Goal: Information Seeking & Learning: Learn about a topic

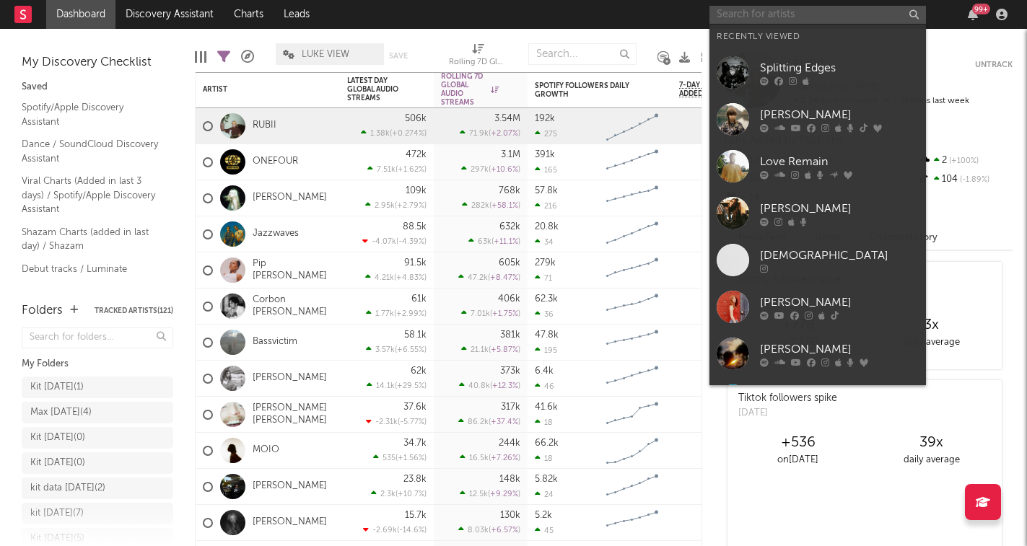
click at [830, 17] on input "text" at bounding box center [817, 15] width 216 height 18
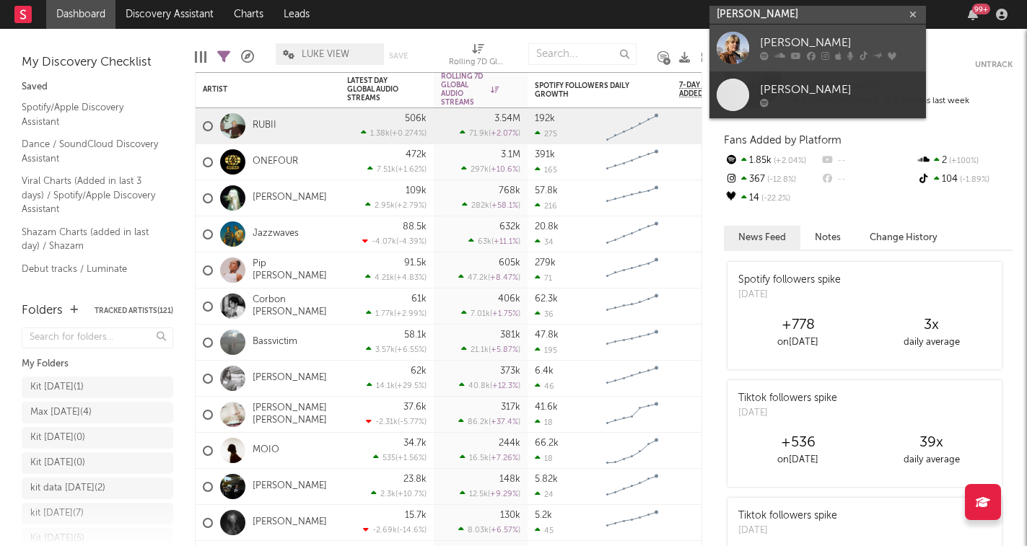
type input "lily moore"
click at [819, 53] on div at bounding box center [839, 56] width 159 height 9
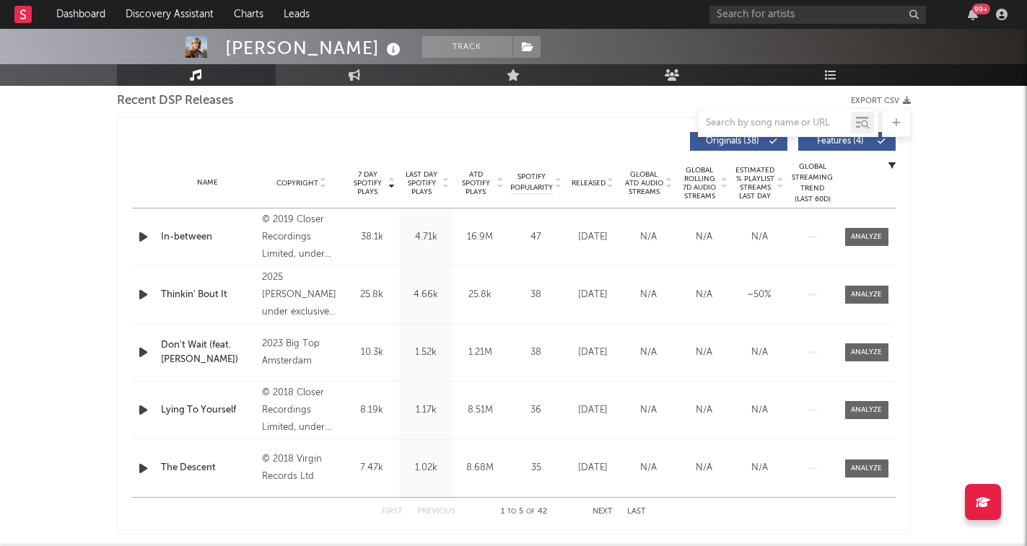
select select "6m"
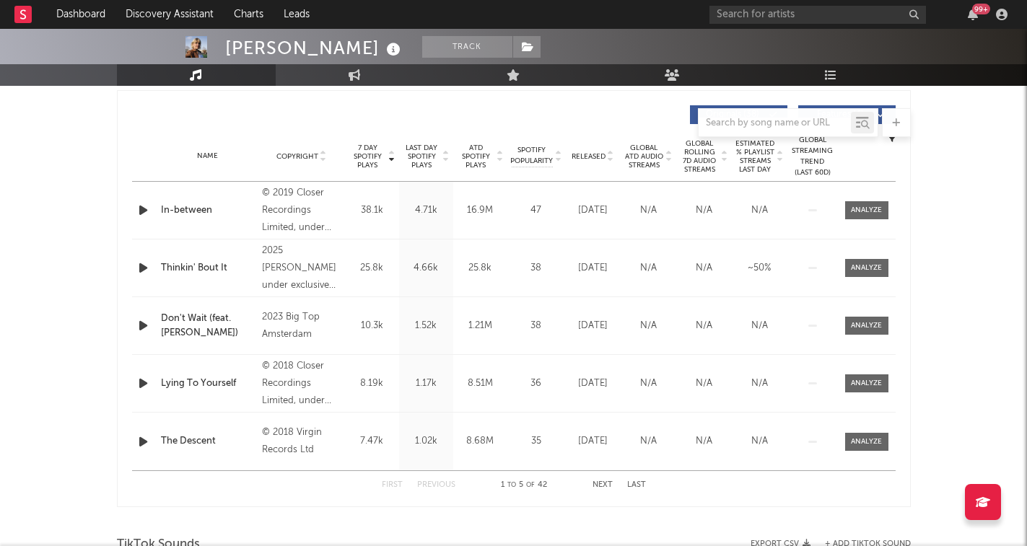
scroll to position [540, 0]
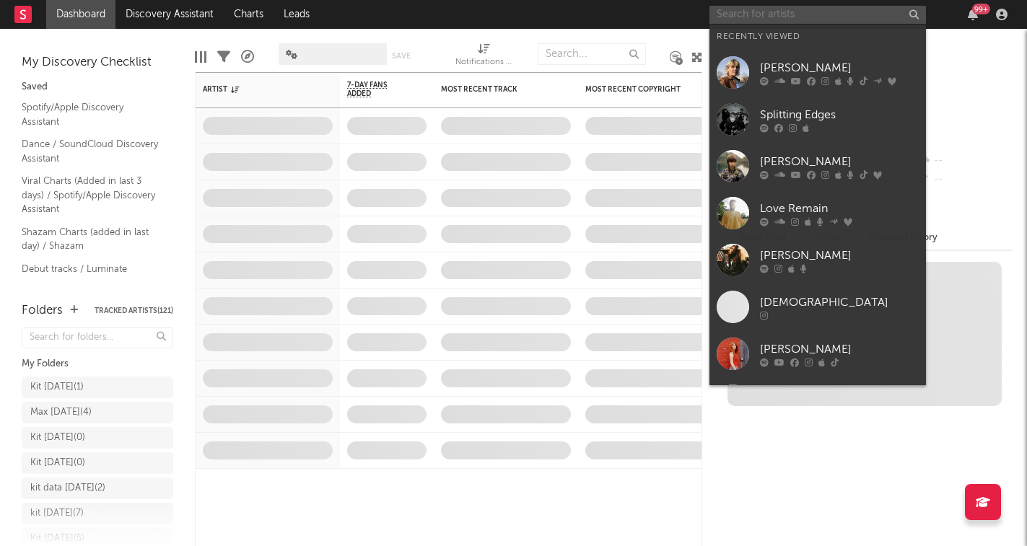
click at [806, 18] on input "text" at bounding box center [817, 15] width 216 height 18
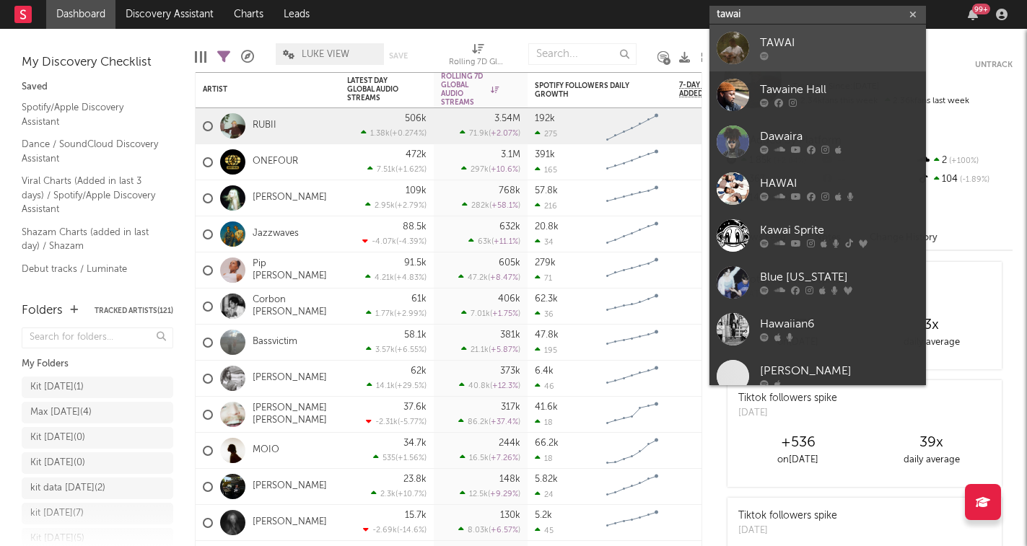
type input "tawai"
click at [806, 69] on link "TAWAI" at bounding box center [817, 48] width 216 height 47
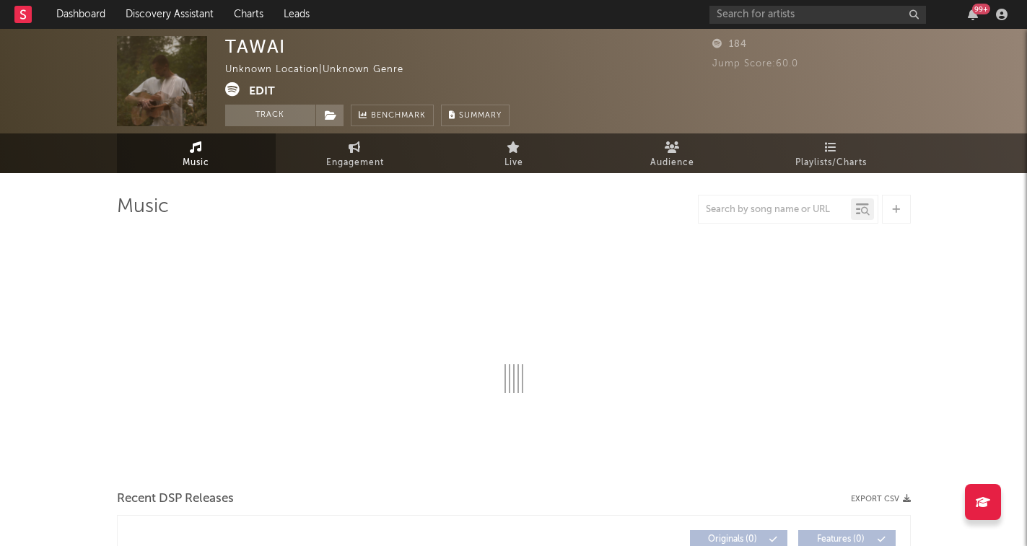
select select "1w"
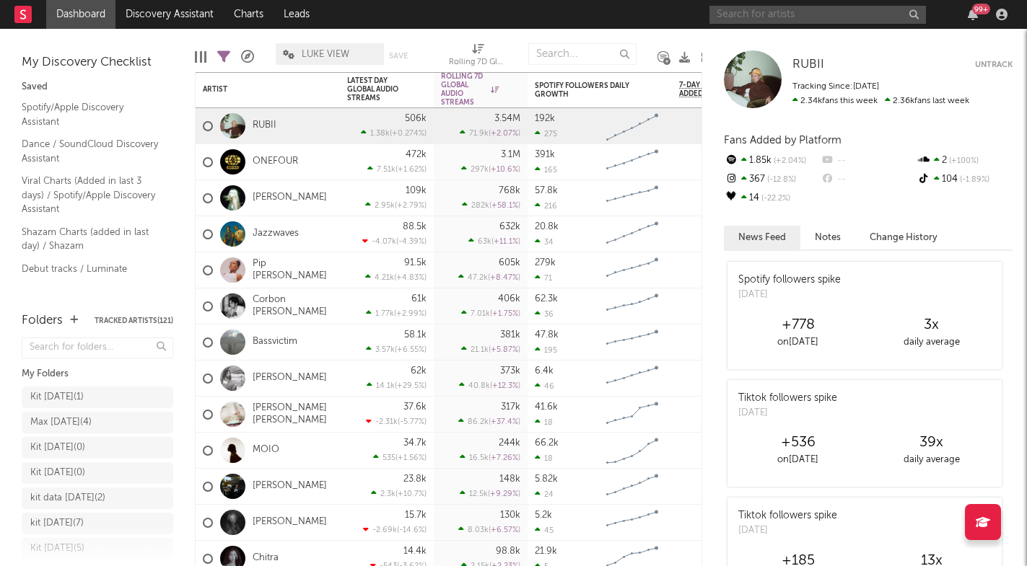
click at [764, 17] on input "text" at bounding box center [817, 15] width 216 height 18
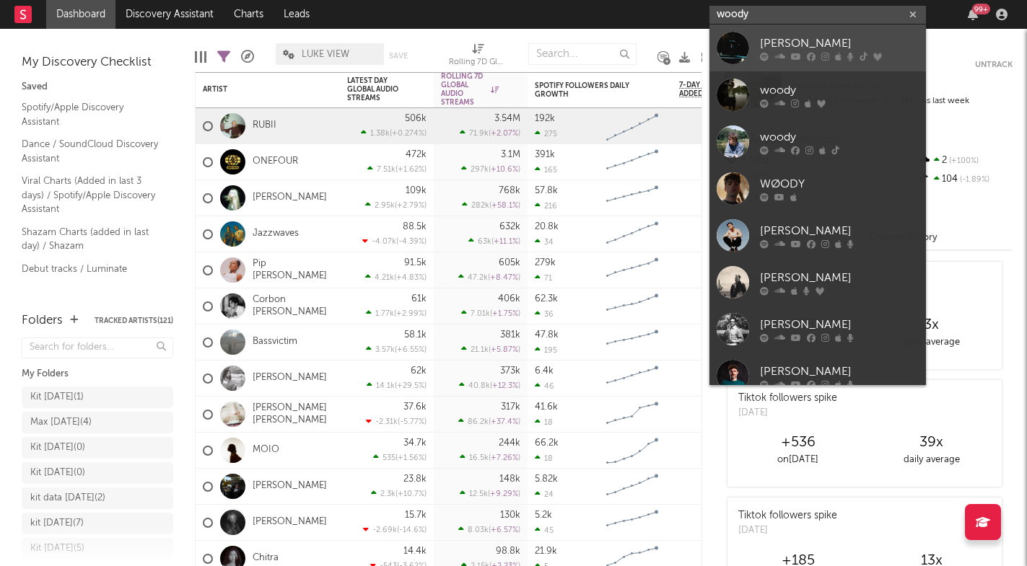
type input "woody"
click at [810, 45] on div "[PERSON_NAME]" at bounding box center [839, 43] width 159 height 17
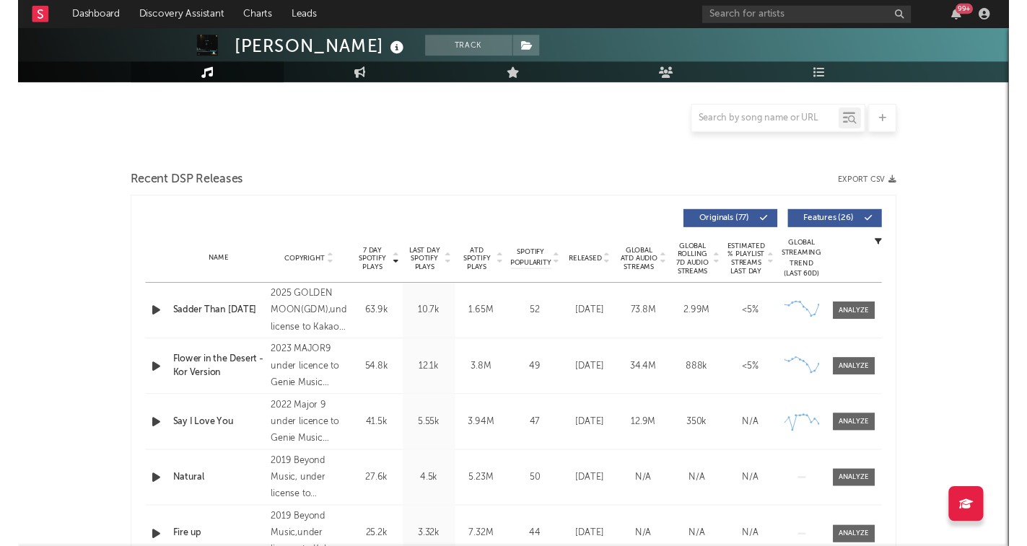
scroll to position [370, 0]
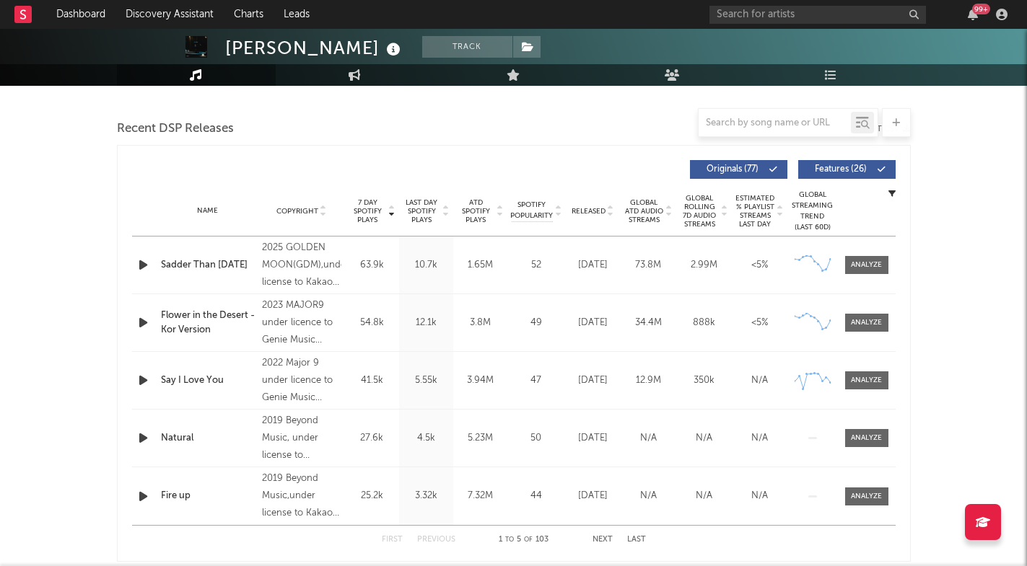
select select "6m"
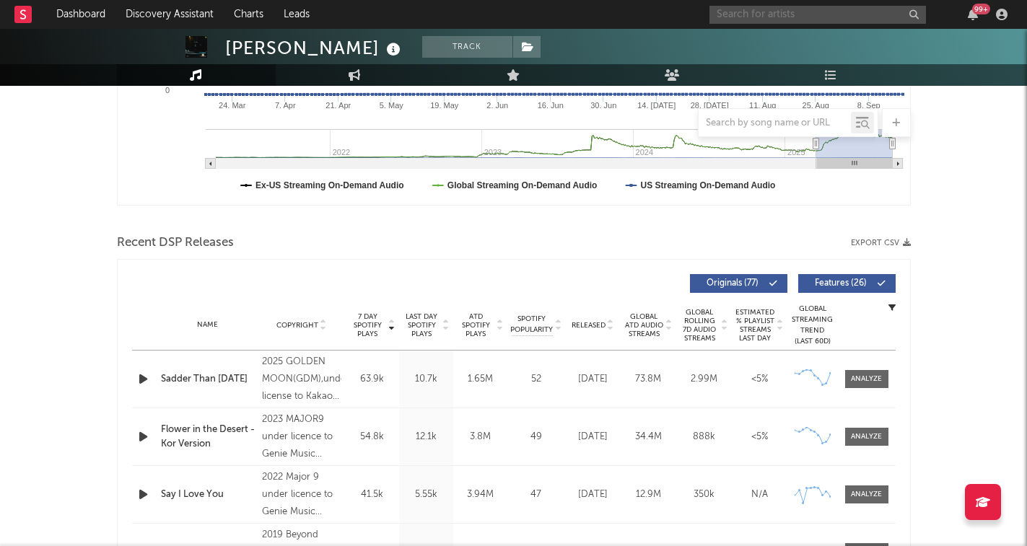
click at [757, 19] on input "text" at bounding box center [817, 15] width 216 height 18
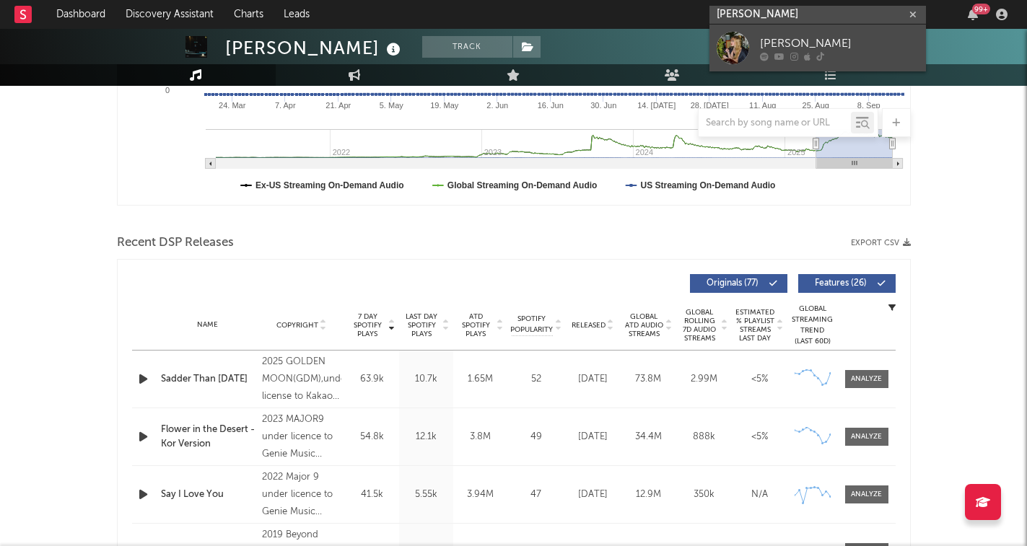
type input "[PERSON_NAME]"
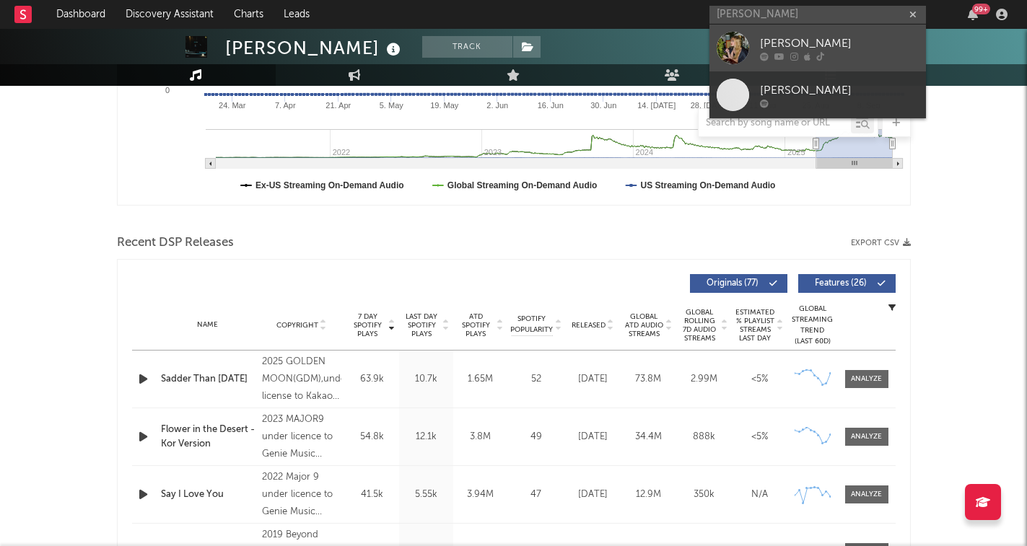
click at [823, 42] on div "[PERSON_NAME]" at bounding box center [839, 43] width 159 height 17
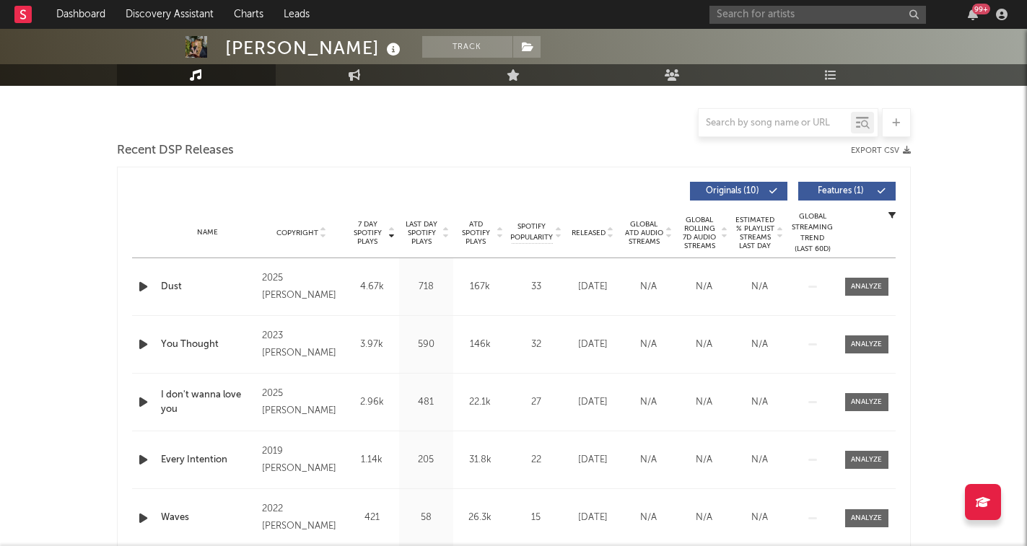
select select "1w"
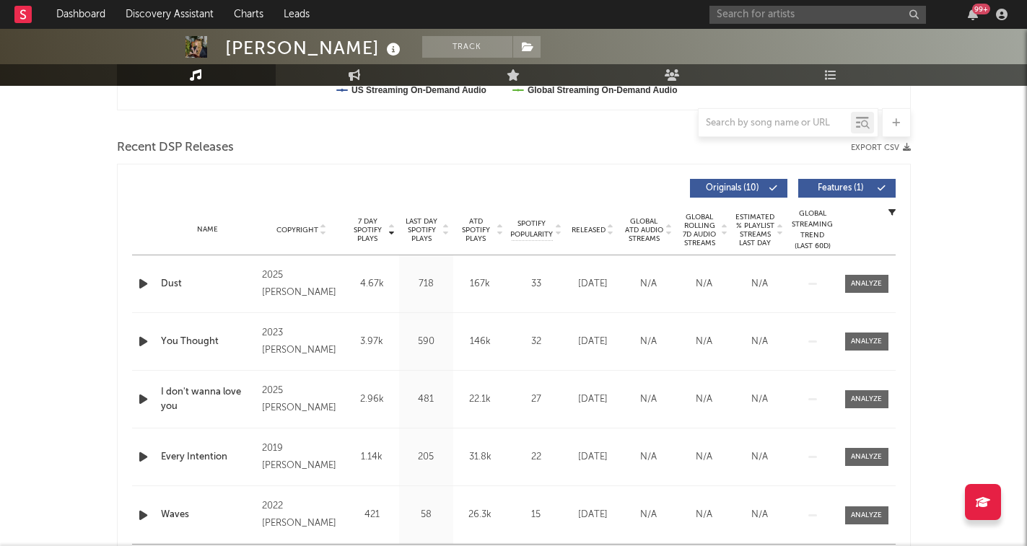
scroll to position [444, 0]
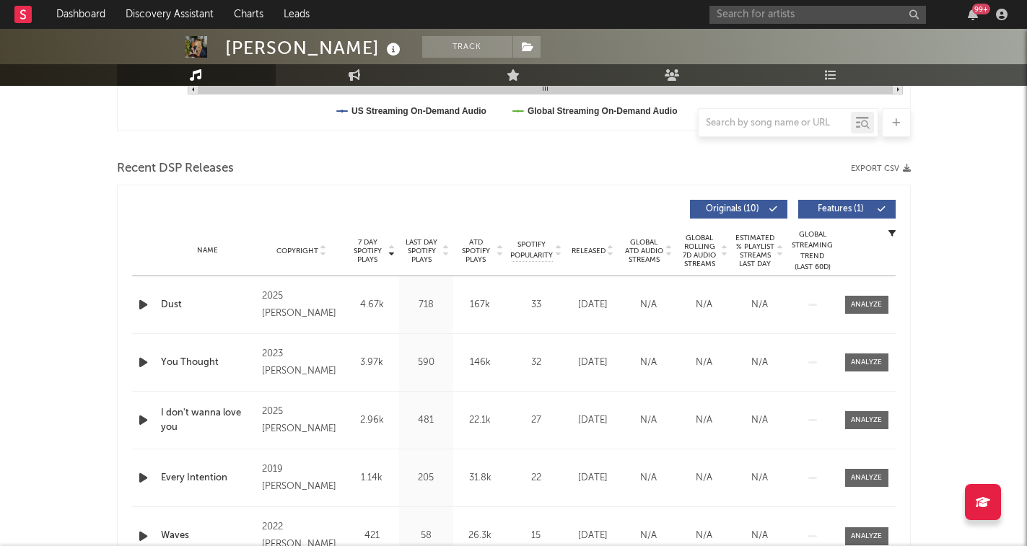
click at [323, 247] on icon at bounding box center [323, 248] width 7 height 6
click at [324, 255] on icon at bounding box center [323, 254] width 7 height 6
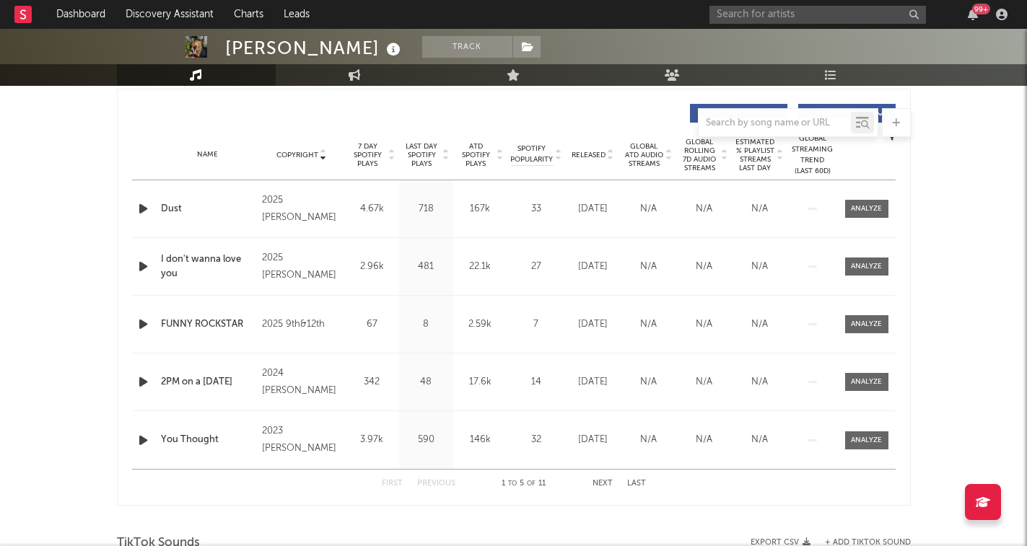
scroll to position [542, 0]
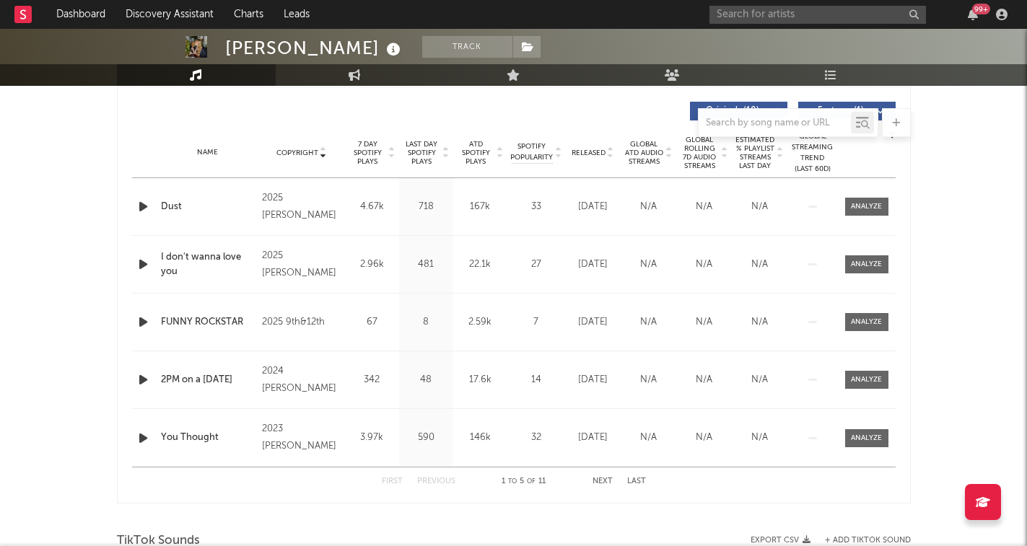
click at [139, 203] on icon "button" at bounding box center [143, 207] width 15 height 18
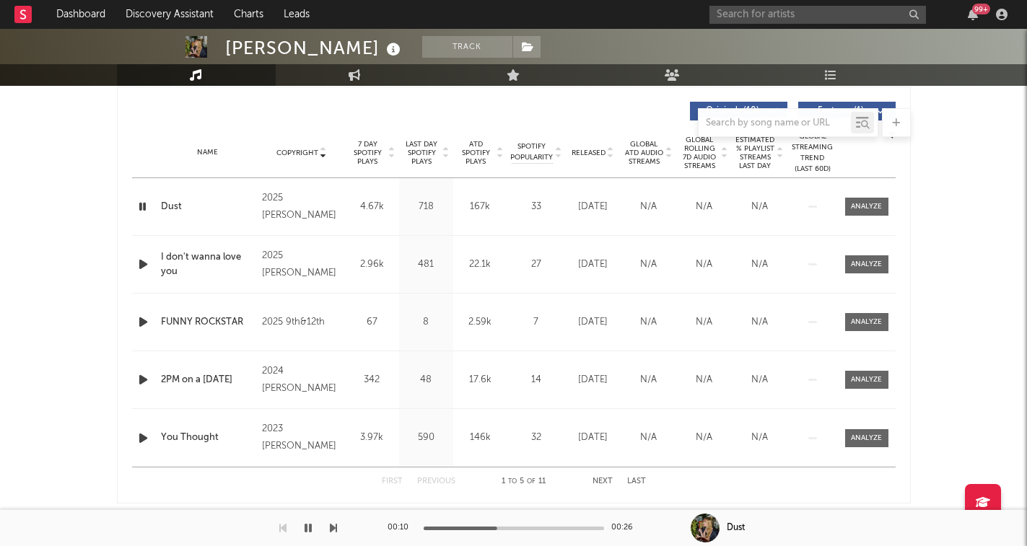
click at [143, 203] on icon "button" at bounding box center [143, 207] width 14 height 18
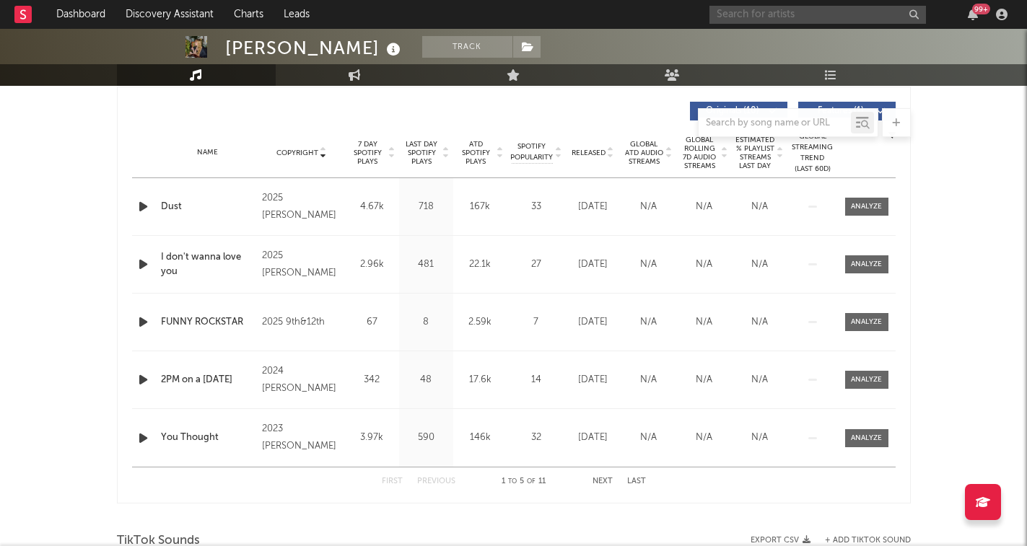
click at [746, 12] on input "text" at bounding box center [817, 15] width 216 height 18
type input "[PERSON_NAME]"
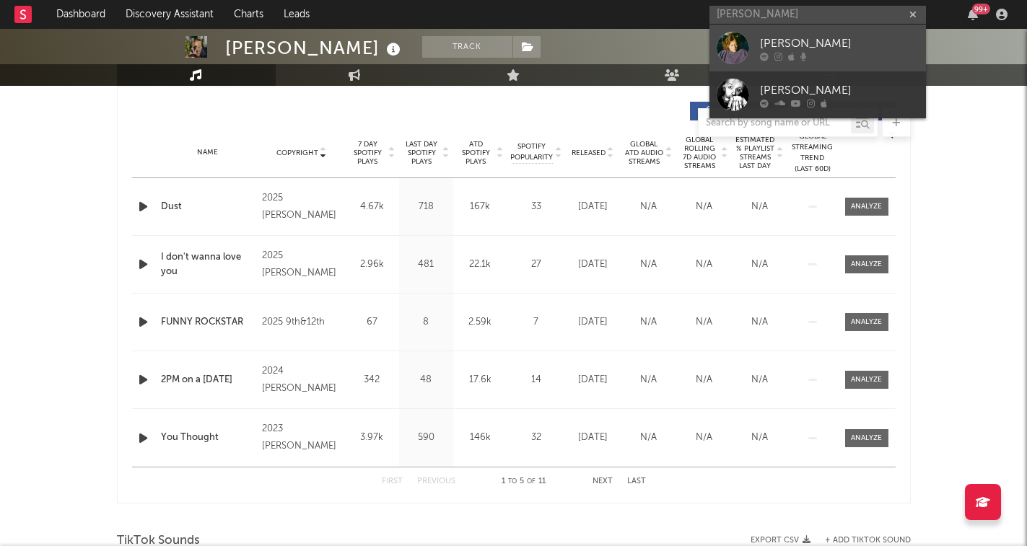
click at [798, 32] on link "[PERSON_NAME]" at bounding box center [817, 48] width 216 height 47
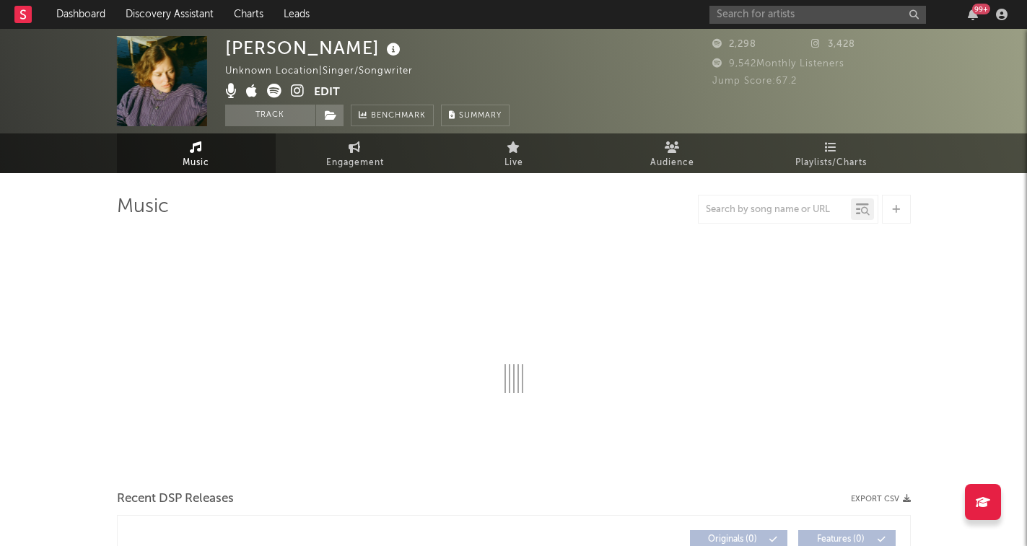
select select "6m"
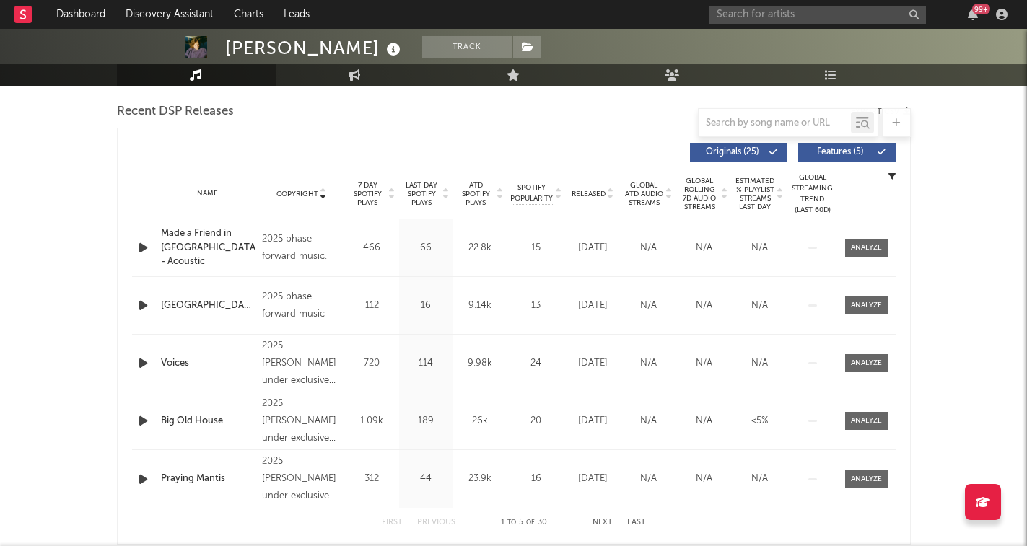
scroll to position [502, 0]
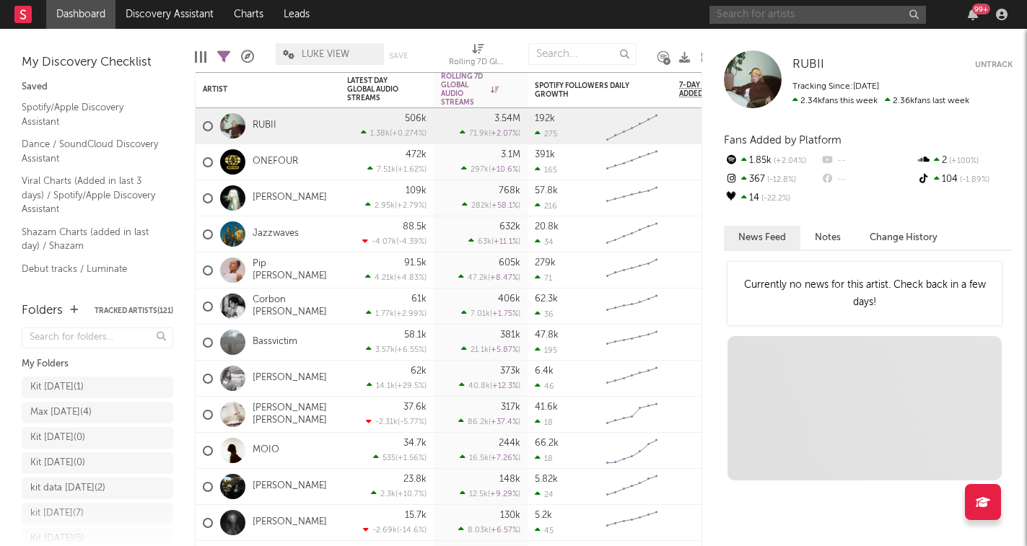
click at [788, 17] on input "text" at bounding box center [817, 15] width 216 height 18
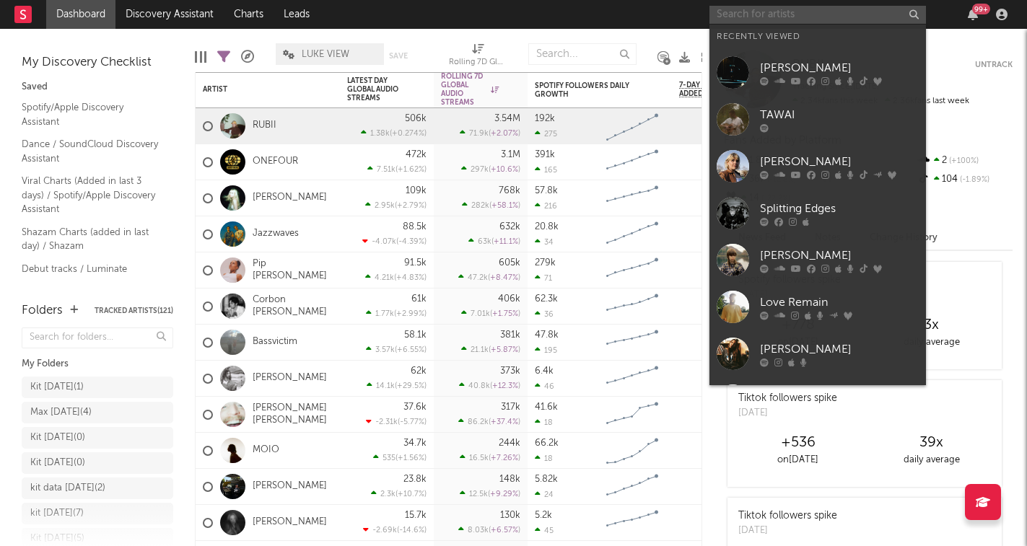
paste input "https://www.instagram.com/woody.co.uk/"
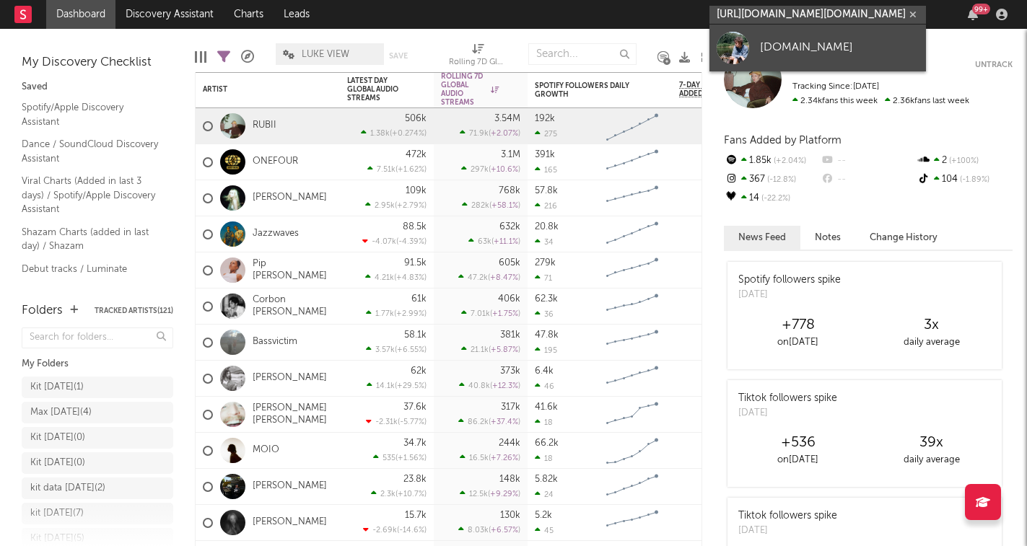
type input "https://www.instagram.com/woody.co.uk/"
click at [792, 50] on div "woody.co.uk" at bounding box center [839, 47] width 159 height 17
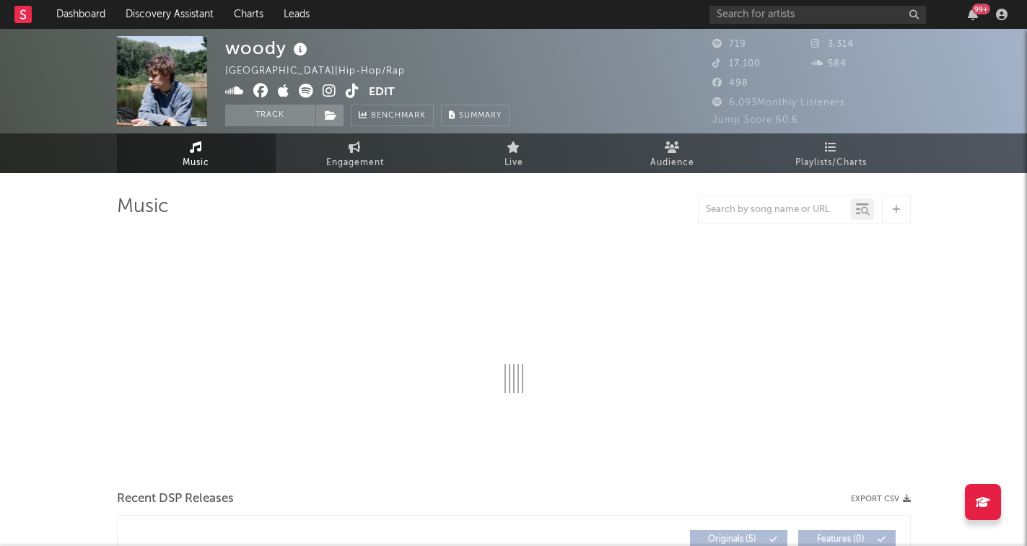
select select "1w"
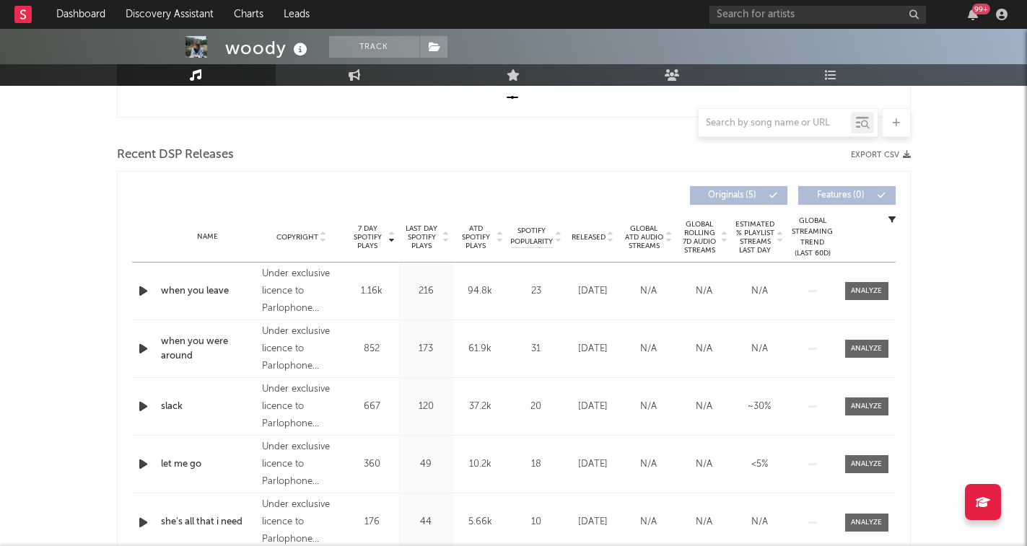
scroll to position [480, 0]
